Goal: Book appointment/travel/reservation

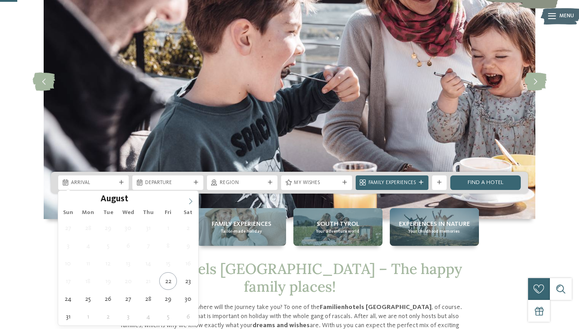
click at [190, 202] on icon at bounding box center [190, 201] width 6 height 6
type input "****"
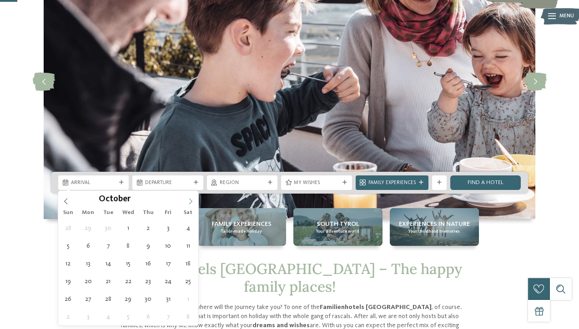
click at [190, 202] on icon at bounding box center [190, 201] width 6 height 6
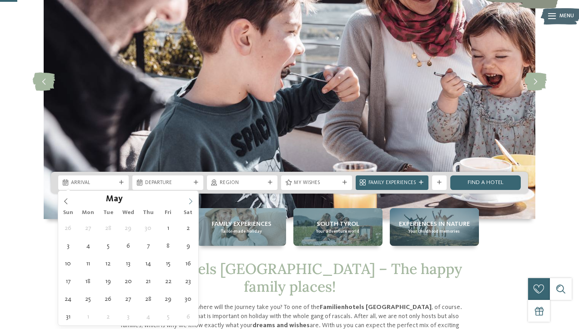
click at [190, 202] on icon at bounding box center [190, 201] width 6 height 6
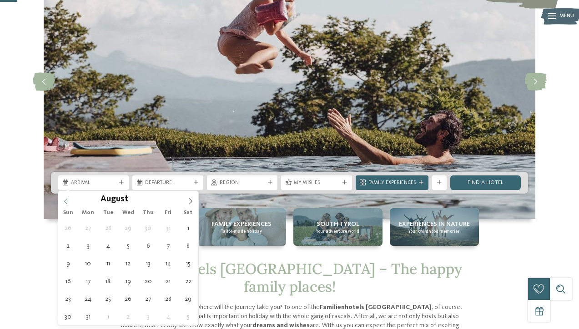
click at [68, 200] on icon at bounding box center [66, 201] width 6 height 6
type div "[DATE]"
type input "****"
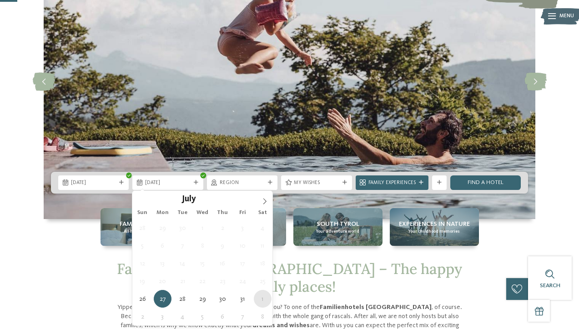
type div "[DATE]"
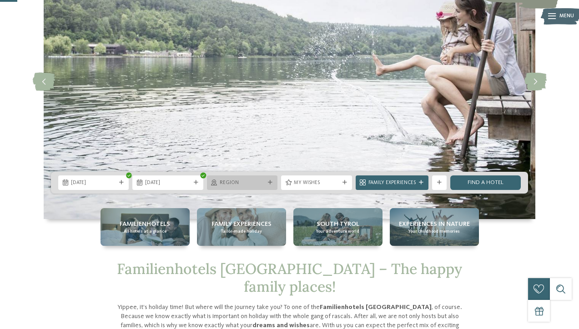
click at [263, 179] on div "Region" at bounding box center [242, 183] width 49 height 8
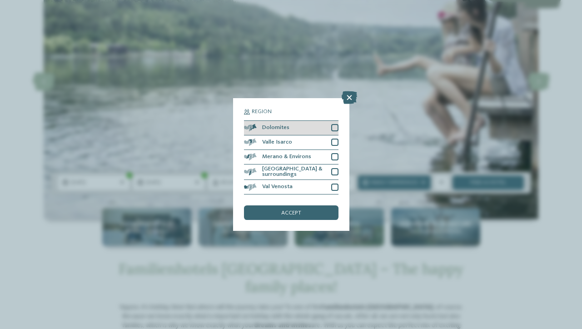
click at [333, 124] on div at bounding box center [334, 127] width 7 height 7
click at [303, 205] on div "accept" at bounding box center [291, 212] width 95 height 15
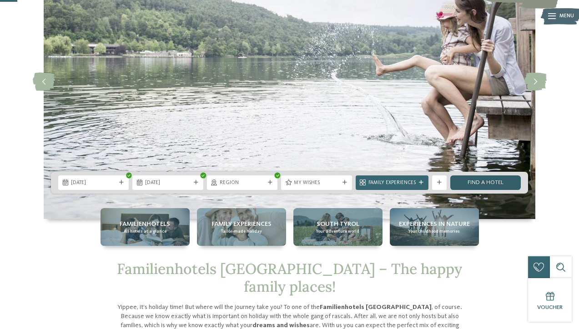
click at [482, 180] on link "Find a hotel" at bounding box center [485, 182] width 70 height 15
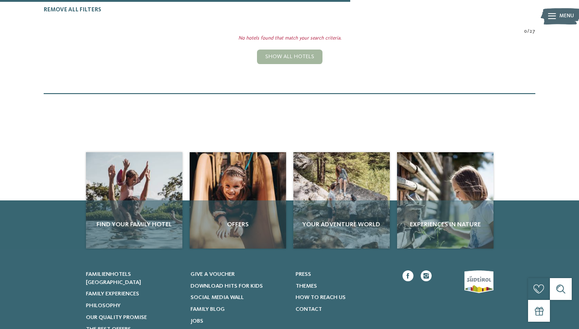
scroll to position [240, 0]
